Goal: Information Seeking & Learning: Learn about a topic

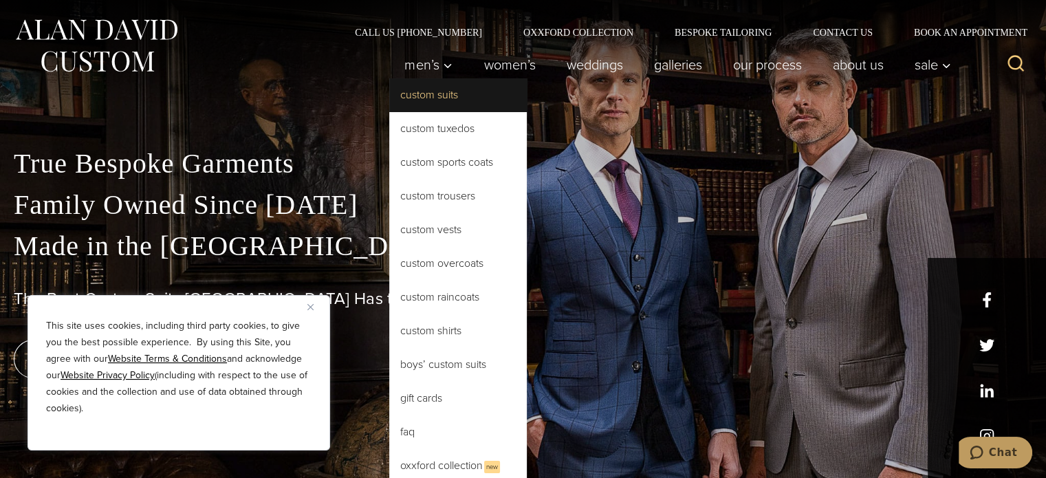
click at [437, 96] on link "Custom Suits" at bounding box center [457, 94] width 137 height 33
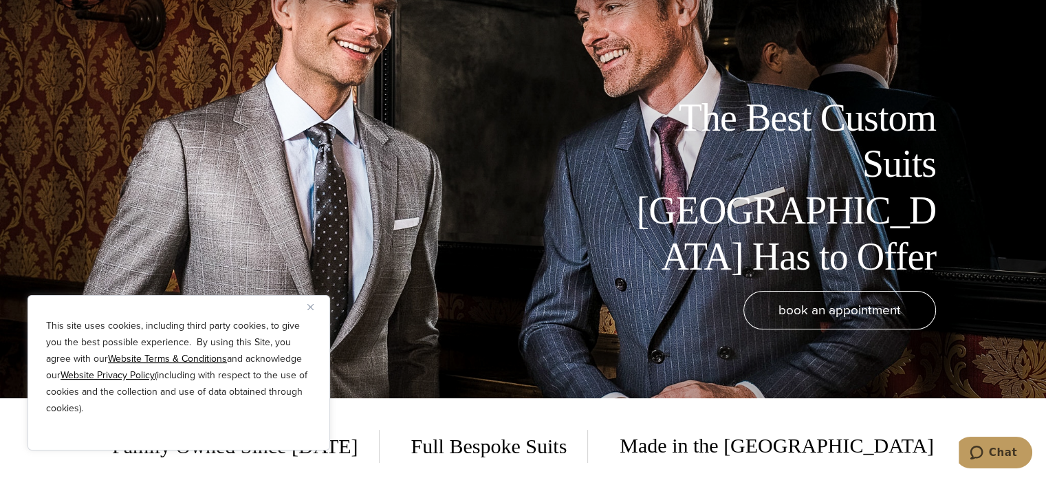
scroll to position [93, 0]
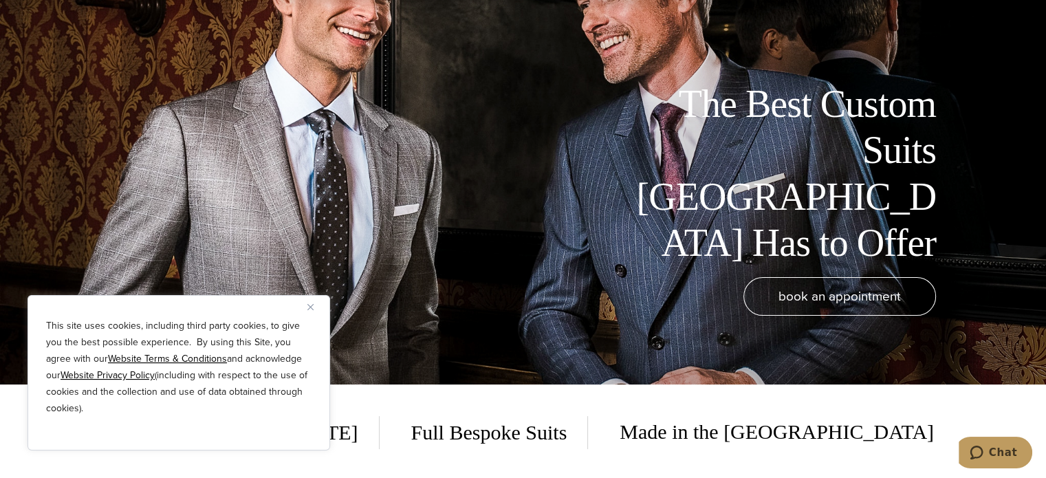
click at [313, 307] on button "Close" at bounding box center [315, 306] width 16 height 16
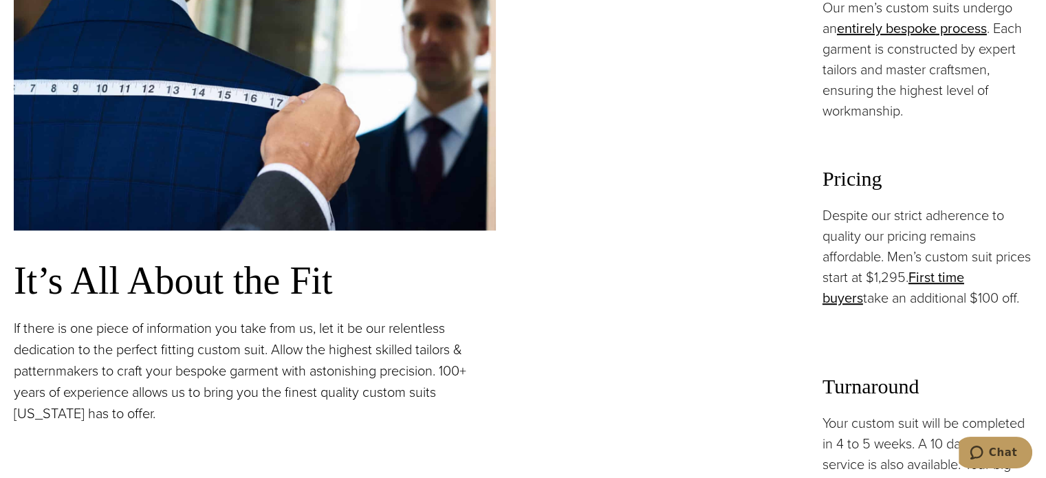
scroll to position [992, 0]
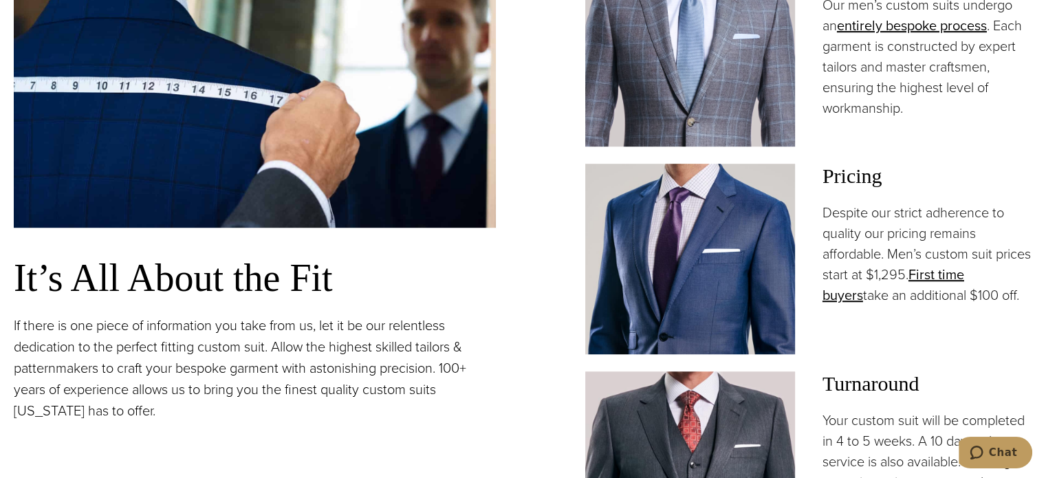
click at [745, 252] on img at bounding box center [690, 259] width 210 height 190
click at [964, 267] on link "First time buyers" at bounding box center [893, 284] width 142 height 41
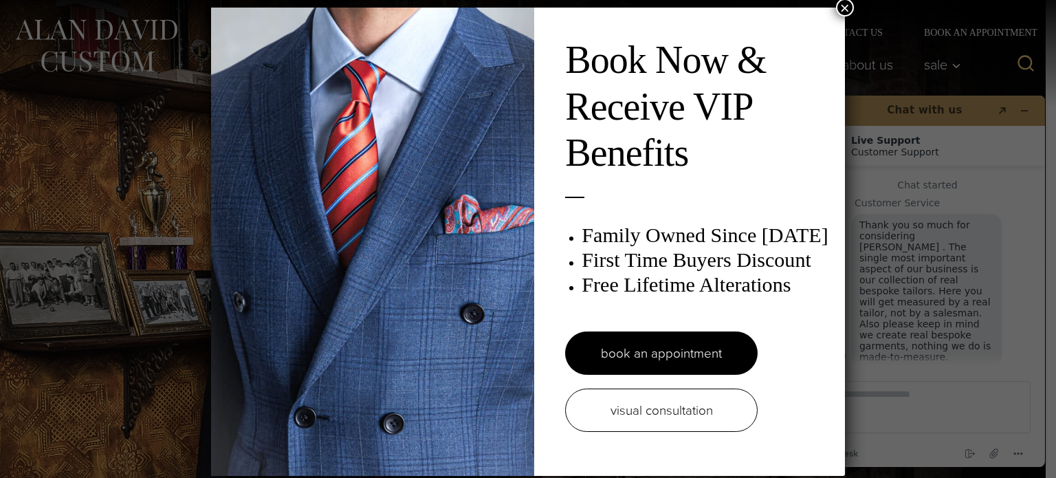
click at [906, 401] on div "Book Now & Receive VIP Benefits Family Owned Since 1913 First Time Buyers Disco…" at bounding box center [528, 239] width 1056 height 478
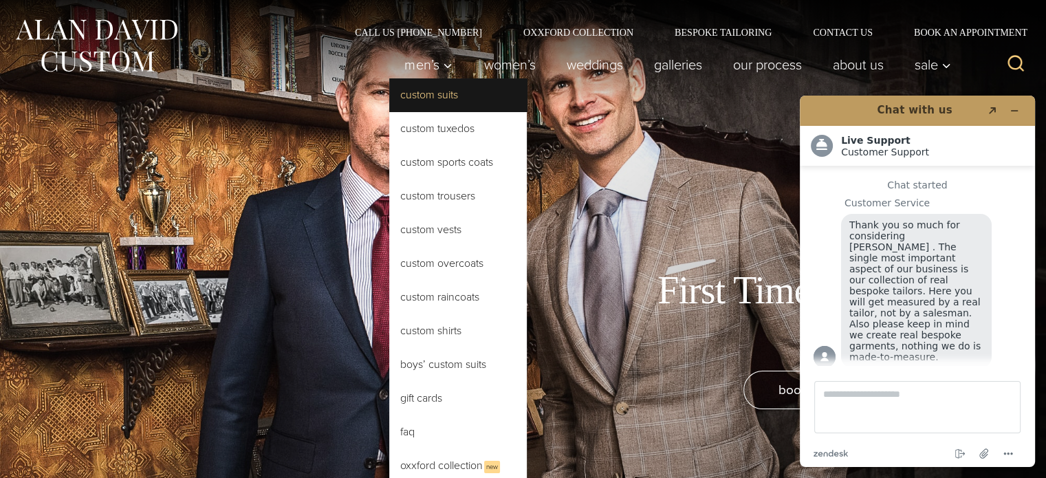
click at [433, 91] on link "Custom Suits" at bounding box center [457, 94] width 137 height 33
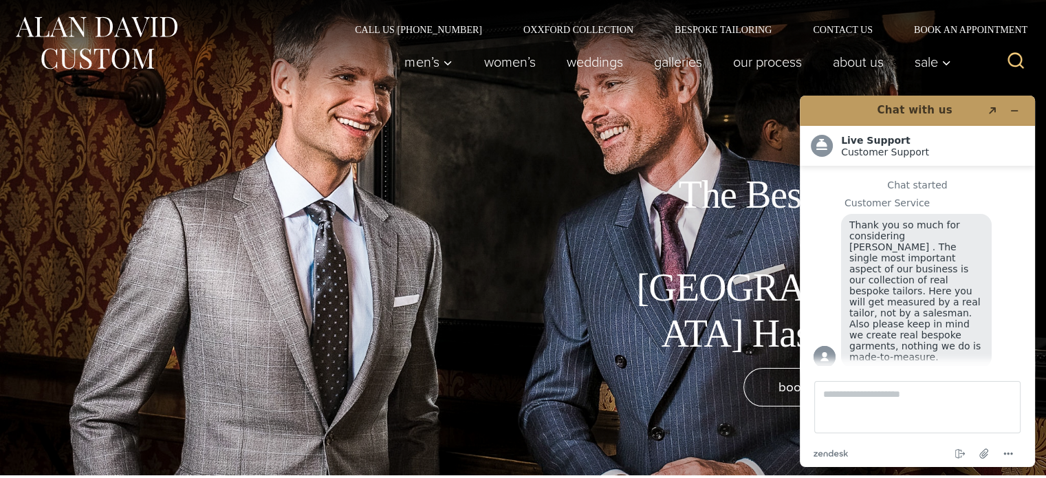
scroll to position [3, 0]
click at [1015, 109] on icon "Minimize widget" at bounding box center [1014, 111] width 10 height 10
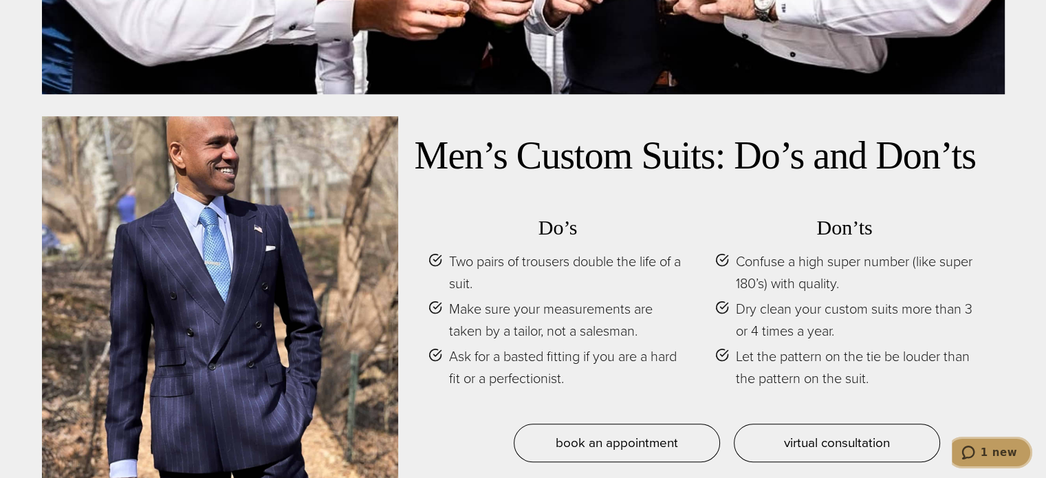
scroll to position [5839, 0]
